Goal: Find contact information: Obtain details needed to contact an individual or organization

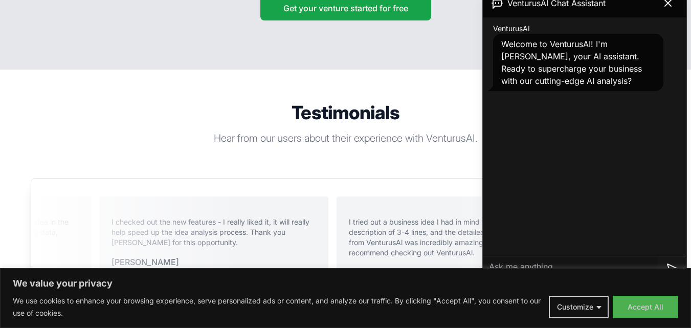
scroll to position [2539, 0]
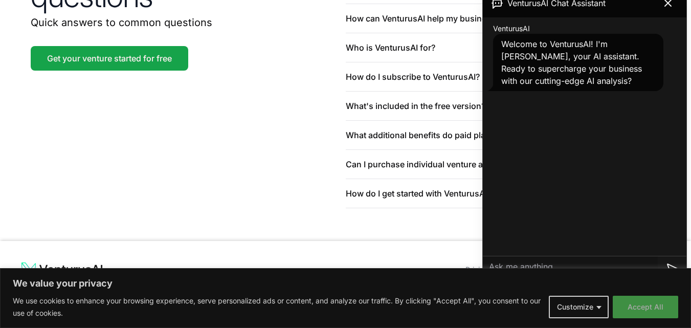
click at [660, 307] on button "Accept All" at bounding box center [644, 307] width 65 height 22
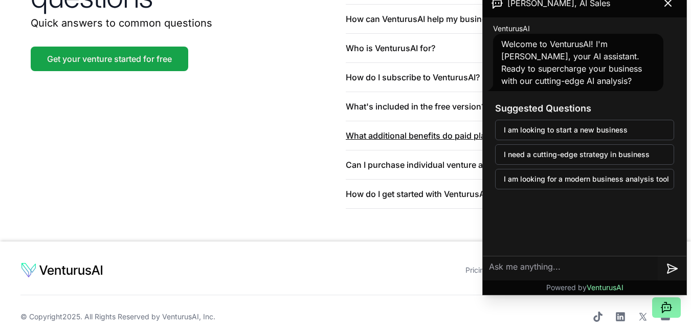
drag, startPoint x: 366, startPoint y: 123, endPoint x: 378, endPoint y: 122, distance: 12.8
click at [371, 123] on button "What additional benefits do paid plans offer?" at bounding box center [503, 135] width 315 height 29
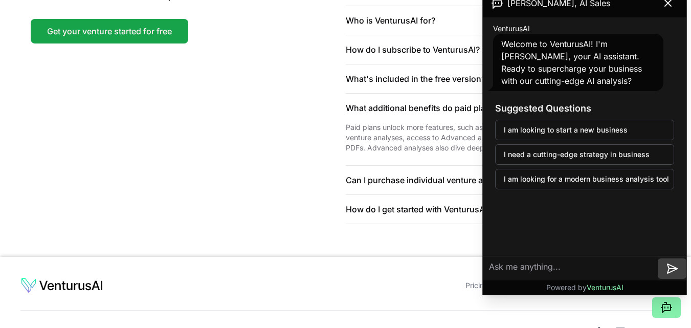
scroll to position [2582, 0]
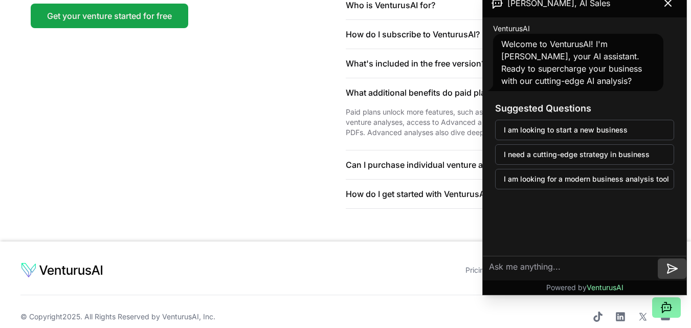
click at [676, 265] on icon at bounding box center [672, 268] width 12 height 12
click at [326, 265] on div "Pricing Terms and conditions Privacy policy Contact © Copyright 2025 . All Righ…" at bounding box center [345, 292] width 650 height 60
click at [401, 272] on div "Pricing Terms and conditions Privacy policy Contact © Copyright 2025 . All Righ…" at bounding box center [345, 292] width 650 height 60
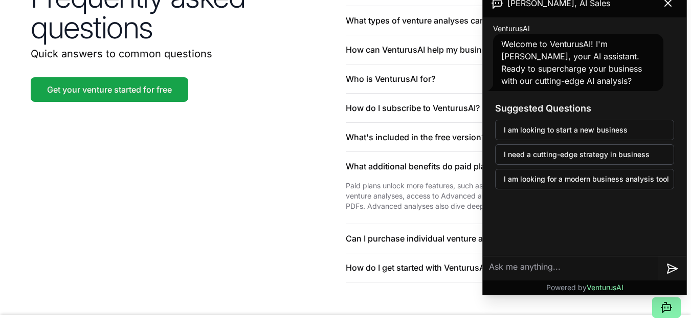
scroll to position [2518, 0]
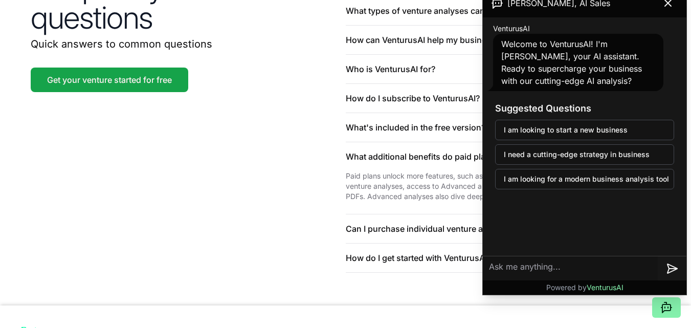
click at [662, 327] on link "Contact" at bounding box center [657, 333] width 27 height 9
click at [611, 327] on li "Privacy policy" at bounding box center [613, 334] width 59 height 10
click at [587, 327] on link "Privacy policy" at bounding box center [607, 333] width 47 height 9
click at [549, 327] on link "Terms and conditions" at bounding box center [537, 333] width 72 height 9
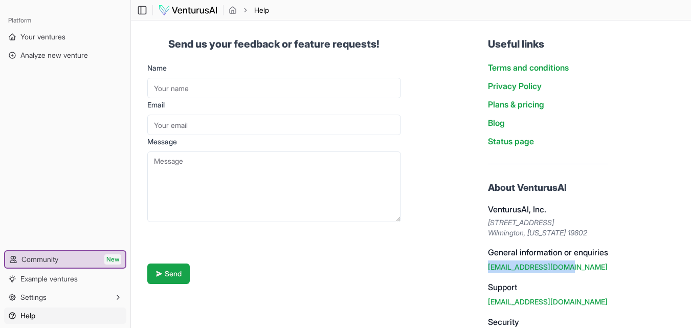
copy link "[EMAIL_ADDRESS][DOMAIN_NAME]"
drag, startPoint x: 565, startPoint y: 266, endPoint x: 466, endPoint y: 262, distance: 99.8
click at [466, 262] on div "Send us your feedback or feature requests! Name Email Message Send Useful links…" at bounding box center [411, 206] width 560 height 373
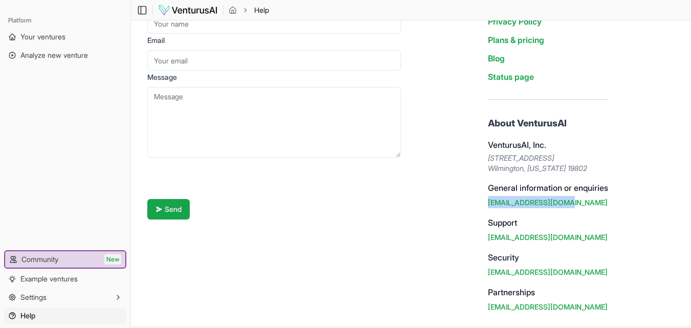
scroll to position [102, 0]
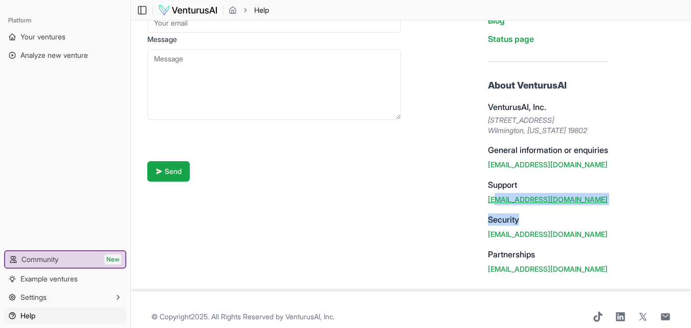
drag, startPoint x: 579, startPoint y: 212, endPoint x: 491, endPoint y: 201, distance: 88.6
click at [491, 201] on div "About VenturusAI VenturusAI, Inc. 2810 North Church Street, PMB 81060 Wilmingto…" at bounding box center [548, 176] width 120 height 196
click at [583, 206] on div "About VenturusAI VenturusAI, Inc. 2810 North Church Street, PMB 81060 Wilmingto…" at bounding box center [548, 176] width 120 height 196
copy link "support@venturusai.com"
drag, startPoint x: 572, startPoint y: 193, endPoint x: 478, endPoint y: 191, distance: 94.6
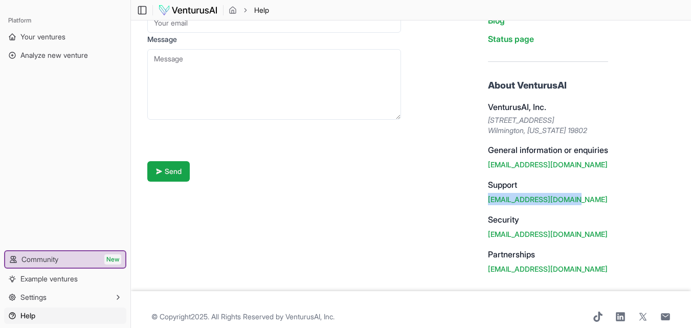
click at [480, 191] on div "Useful links Terms and conditions Privacy Policy Plans & pricing Blog Status pa…" at bounding box center [548, 104] width 137 height 356
